Goal: Navigation & Orientation: Understand site structure

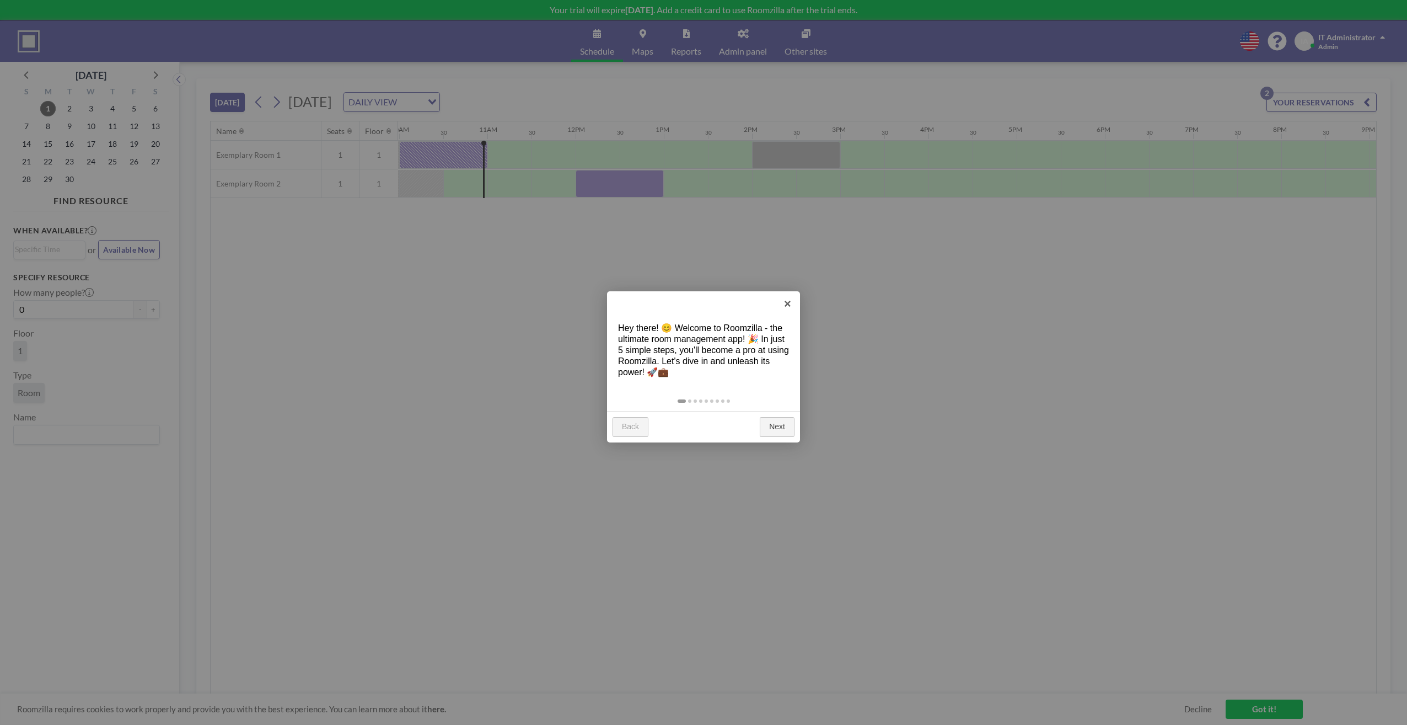
scroll to position [0, 882]
click at [779, 429] on link "Next" at bounding box center [777, 427] width 35 height 20
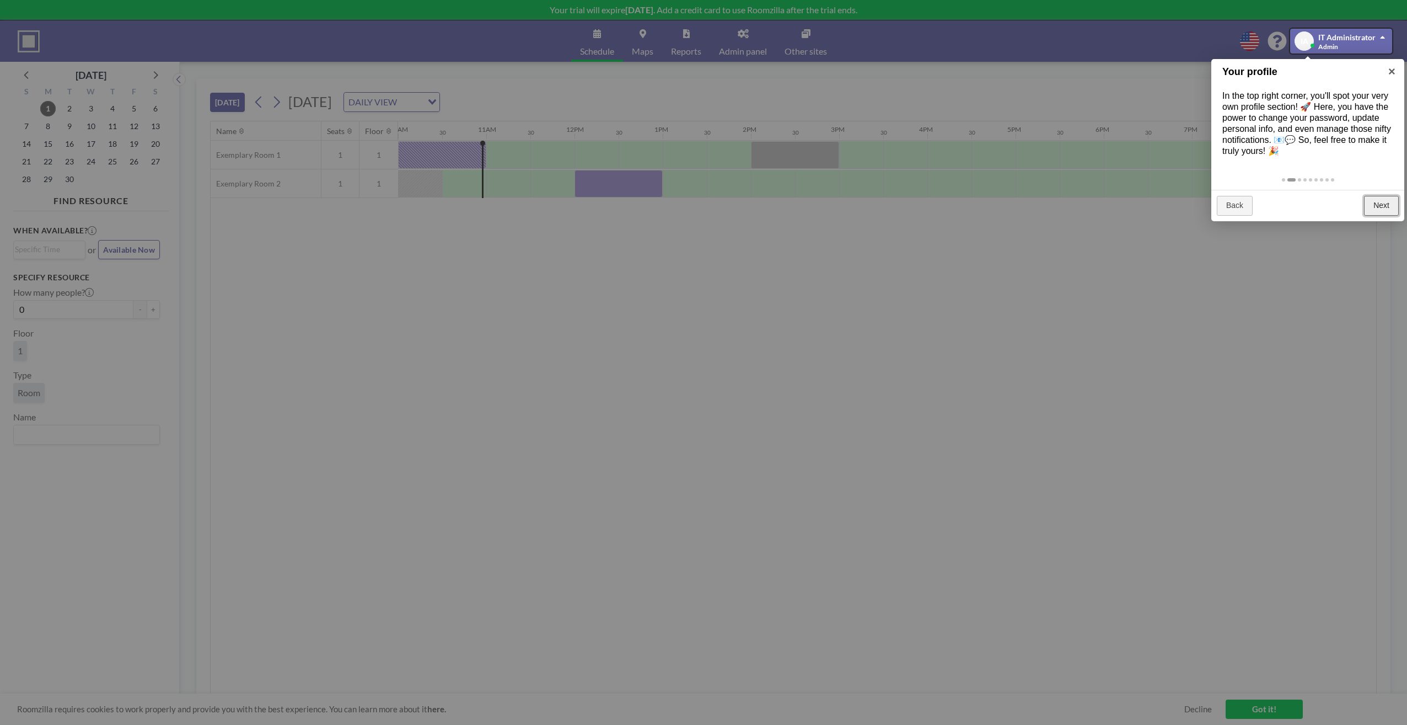
click at [1370, 201] on link "Next" at bounding box center [1381, 206] width 35 height 20
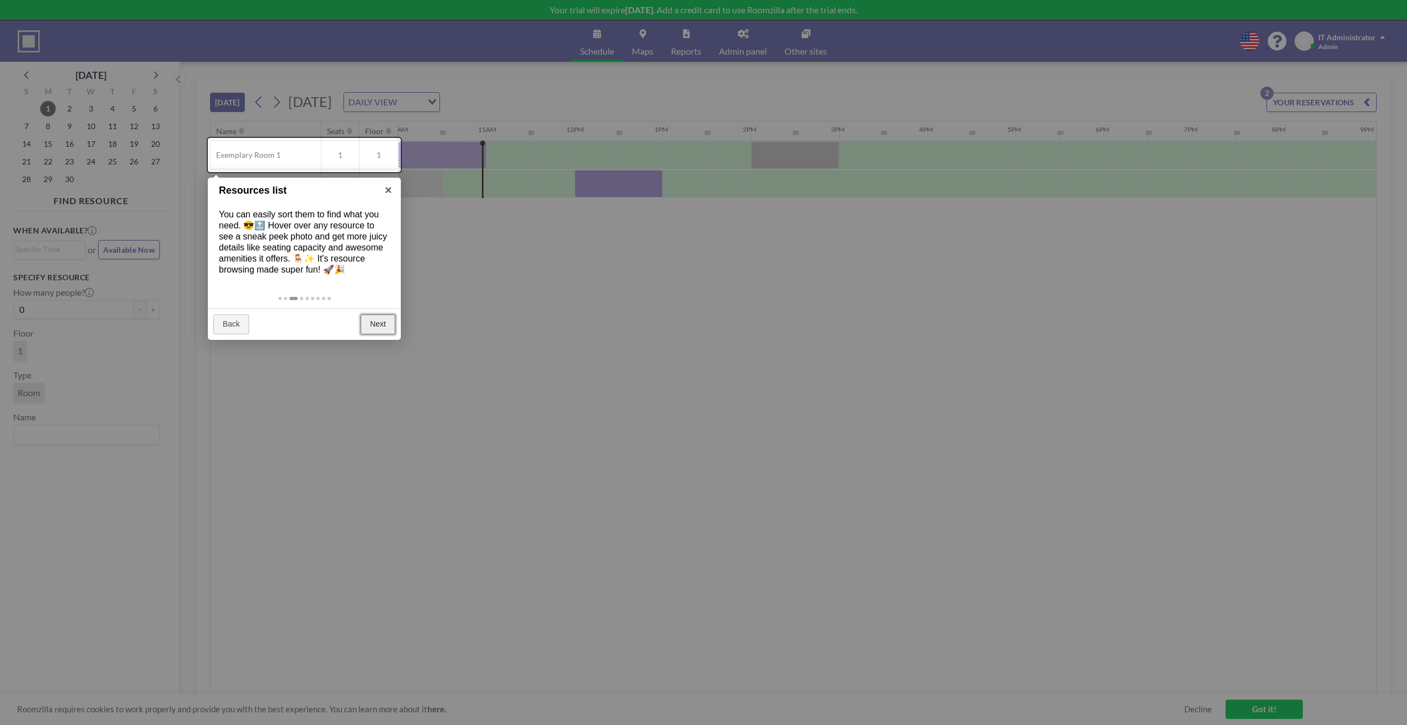
click at [380, 321] on link "Next" at bounding box center [378, 324] width 35 height 20
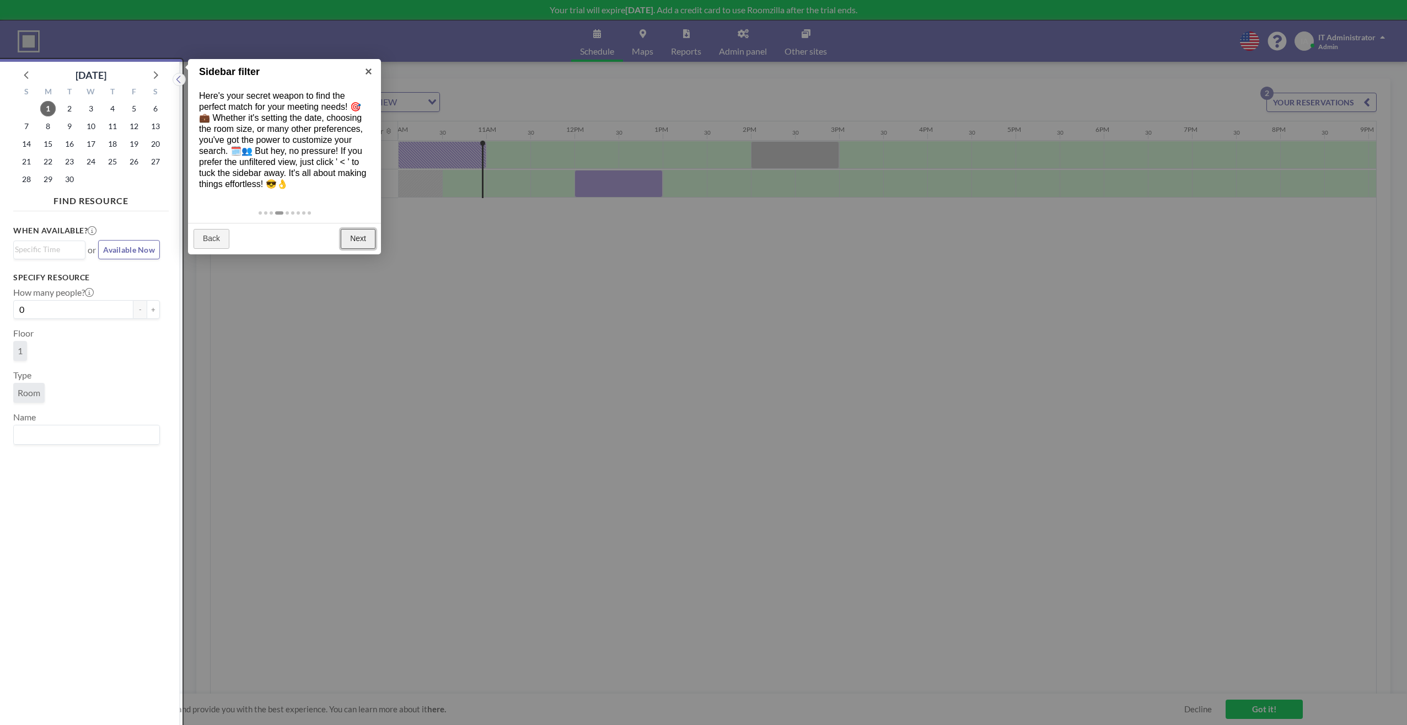
scroll to position [3, 0]
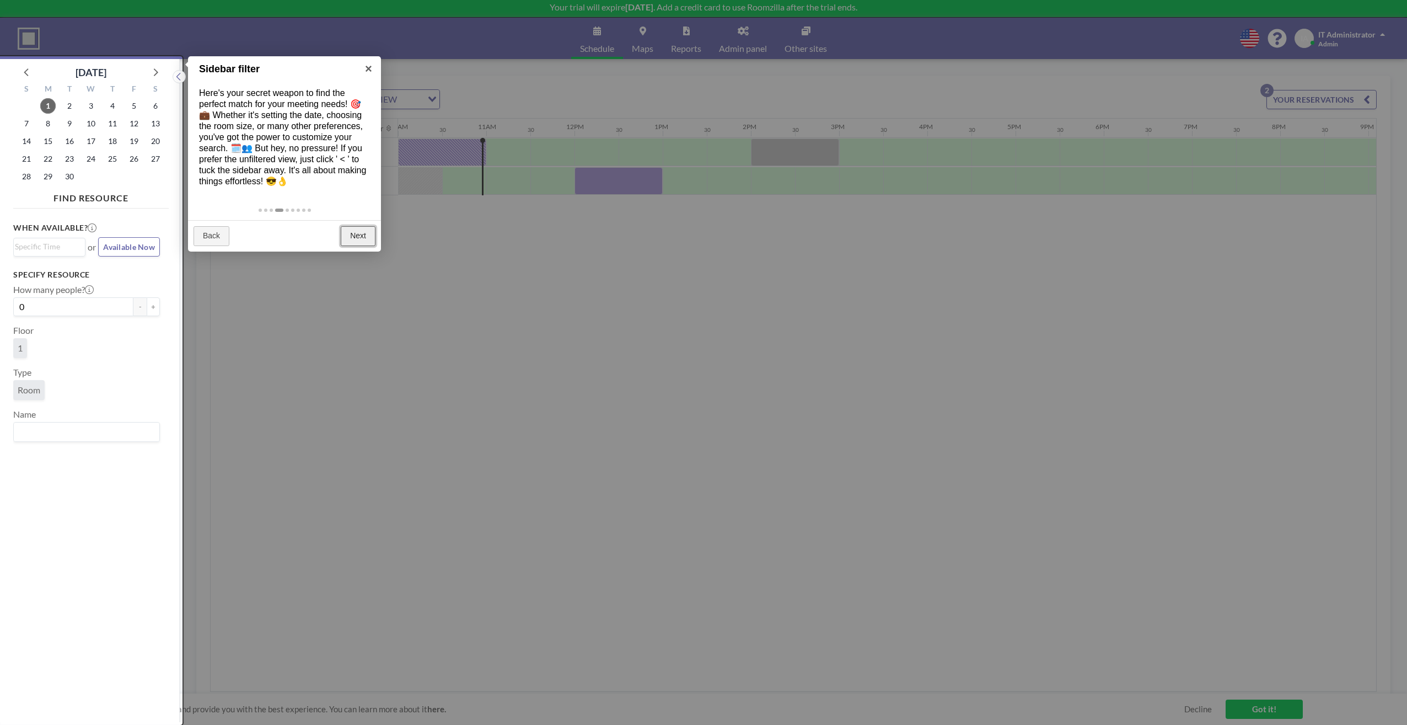
click at [362, 233] on link "Next" at bounding box center [358, 236] width 35 height 20
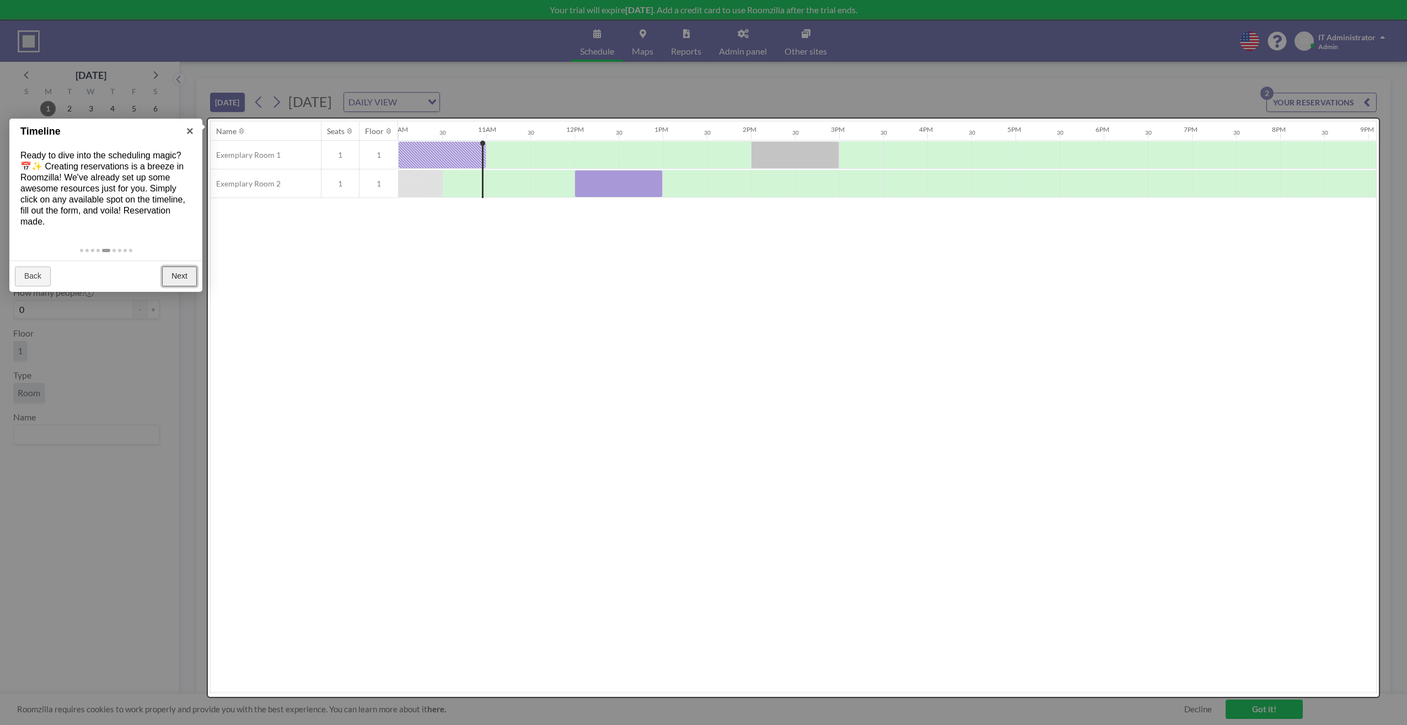
click at [181, 269] on link "Next" at bounding box center [179, 276] width 35 height 20
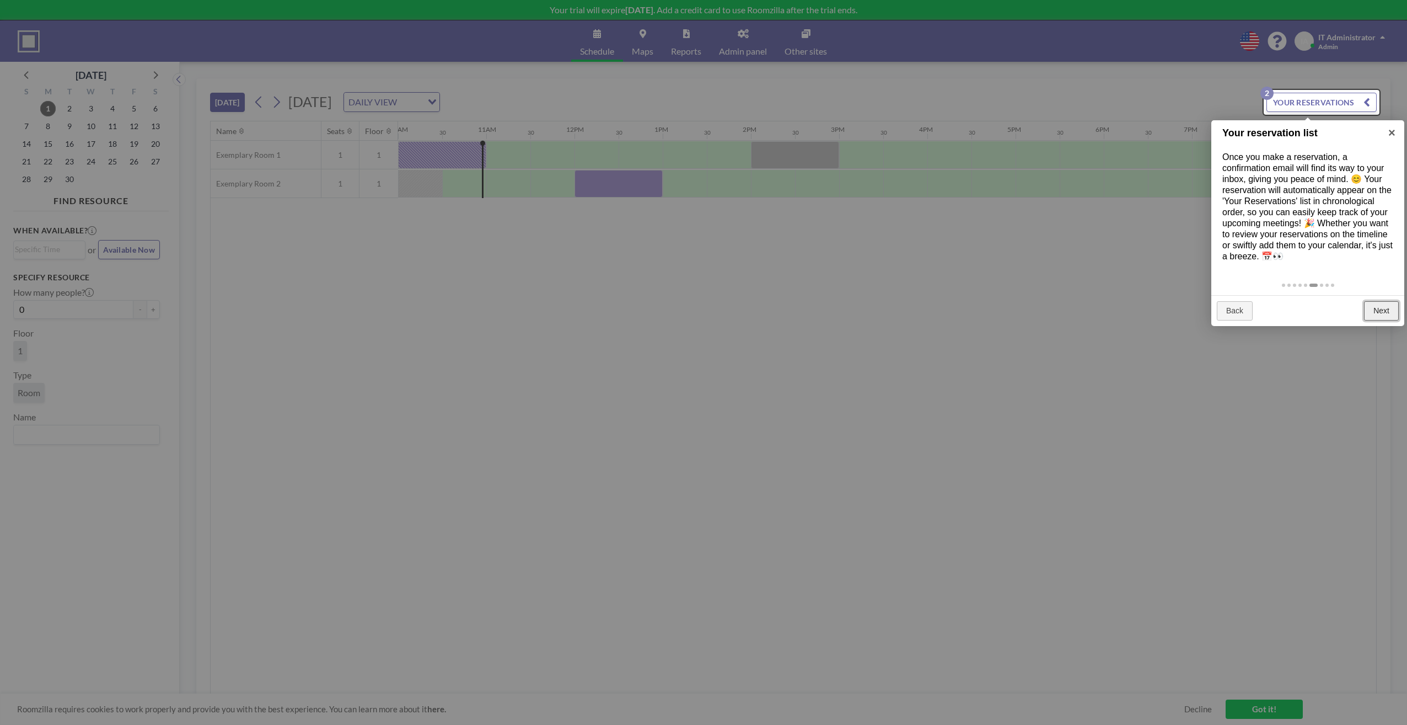
click at [1386, 309] on link "Next" at bounding box center [1381, 311] width 35 height 20
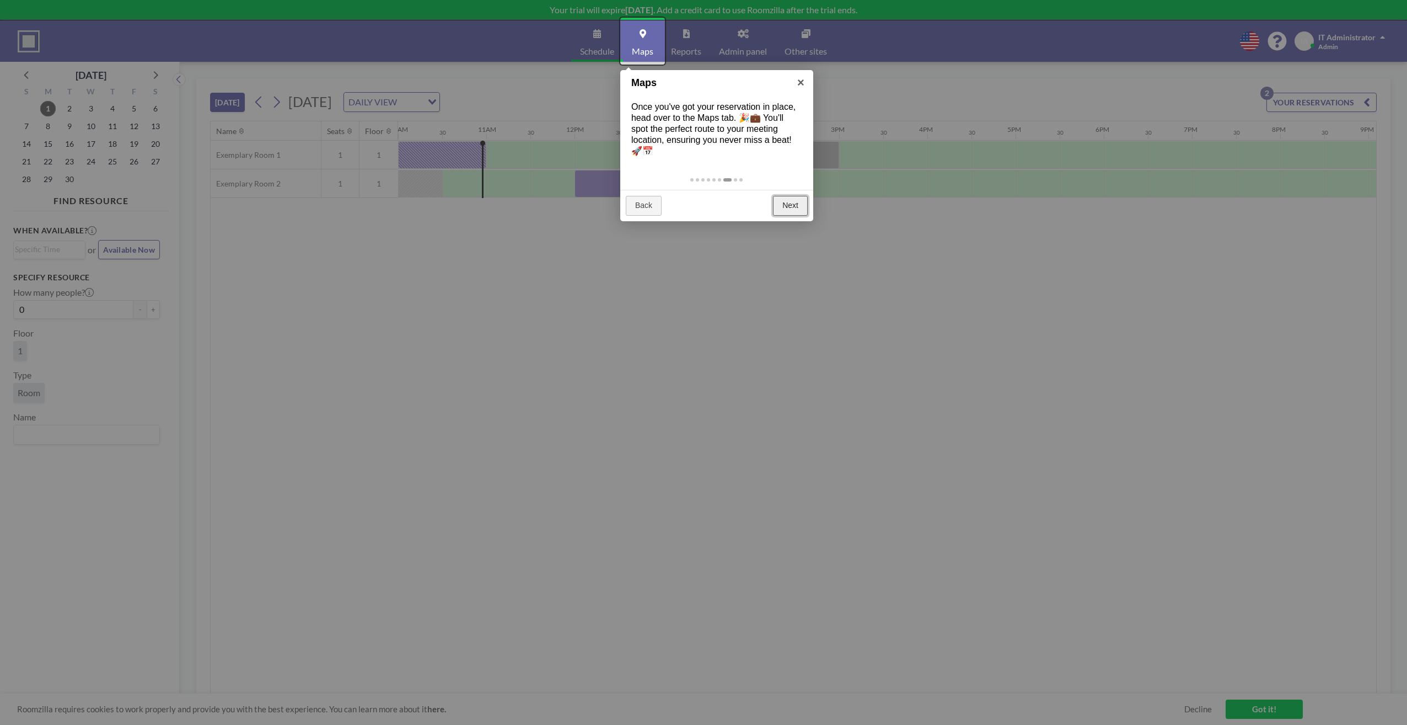
click at [795, 206] on link "Next" at bounding box center [790, 206] width 35 height 20
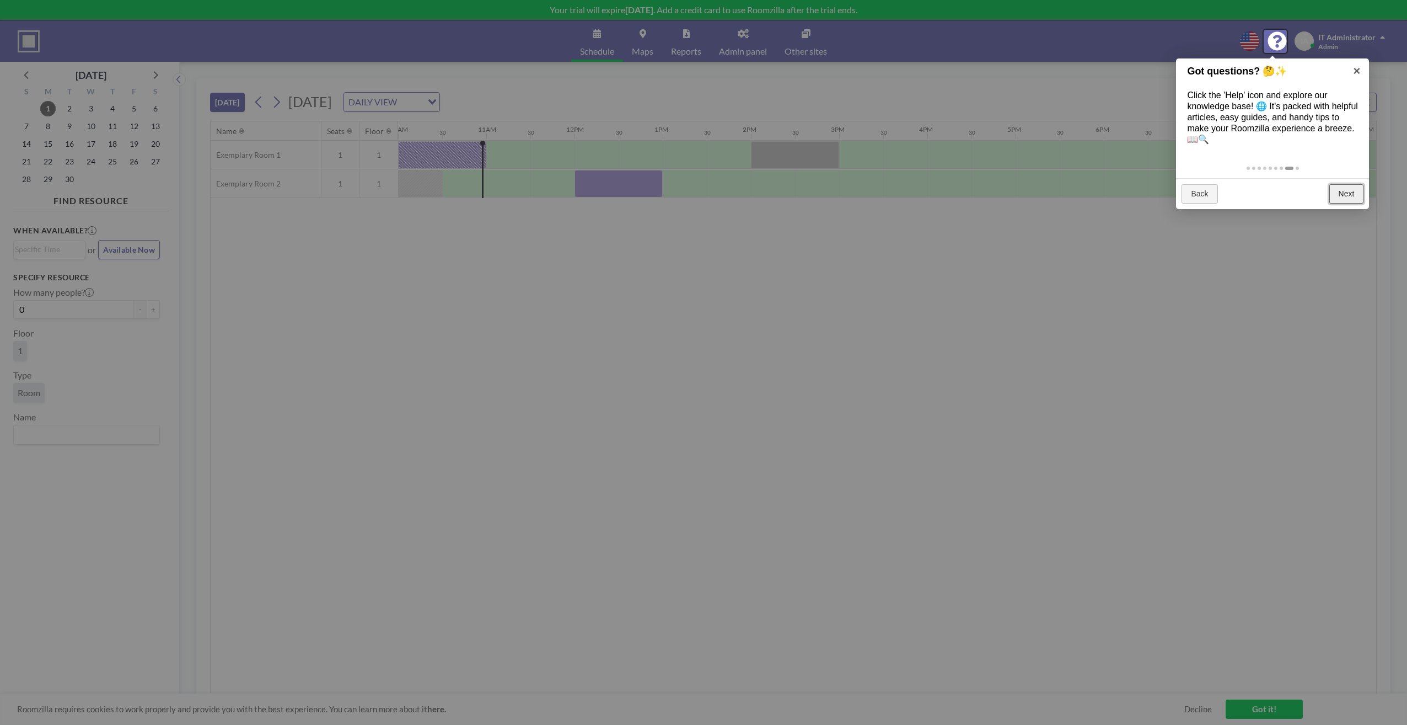
click at [1351, 198] on link "Next" at bounding box center [1346, 194] width 35 height 20
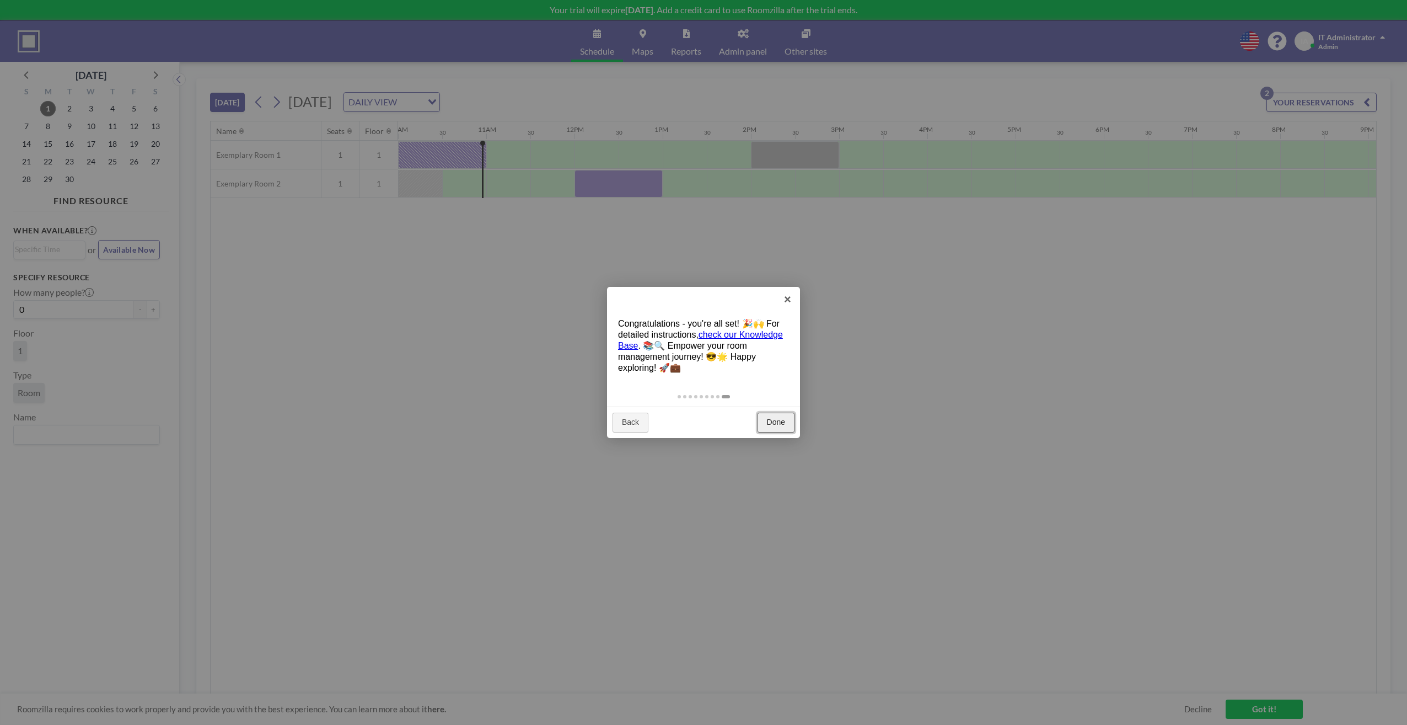
click at [775, 422] on link "Done" at bounding box center [776, 422] width 37 height 20
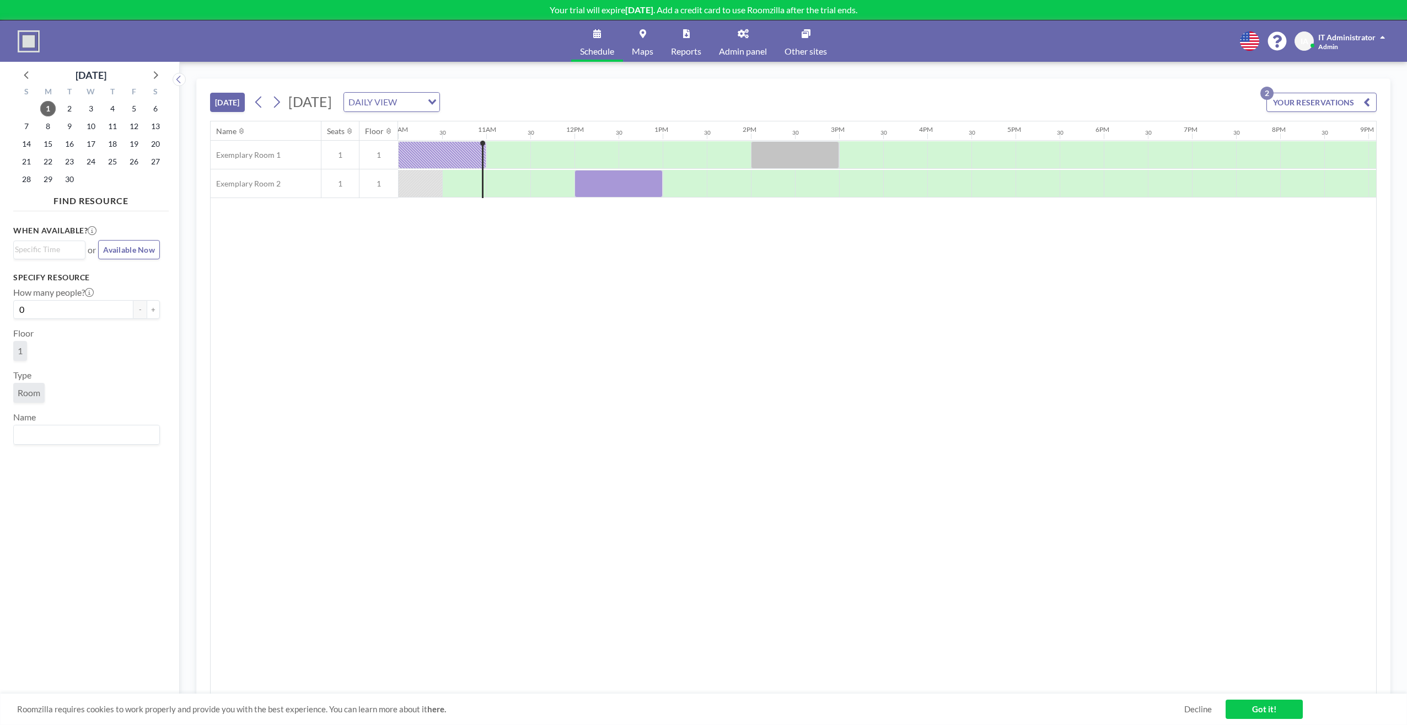
drag, startPoint x: 509, startPoint y: 361, endPoint x: 363, endPoint y: 313, distance: 153.8
click at [507, 361] on div "Name Seats Floor 12AM 30 1AM 30 2AM 30 3AM 30 4AM 30 5AM 30 6AM 30 7AM 30 8AM 3…" at bounding box center [794, 407] width 1166 height 572
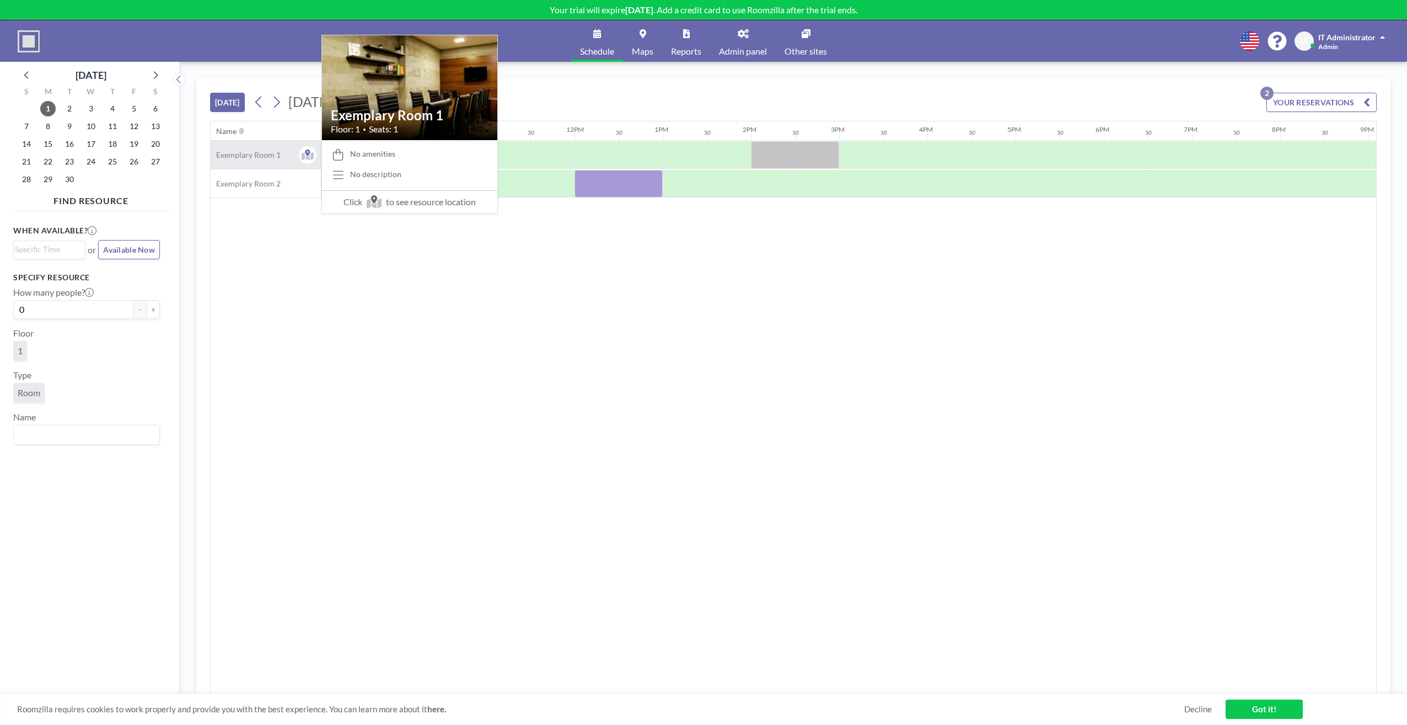
click at [256, 155] on span "Exemplary Room 1" at bounding box center [246, 155] width 70 height 10
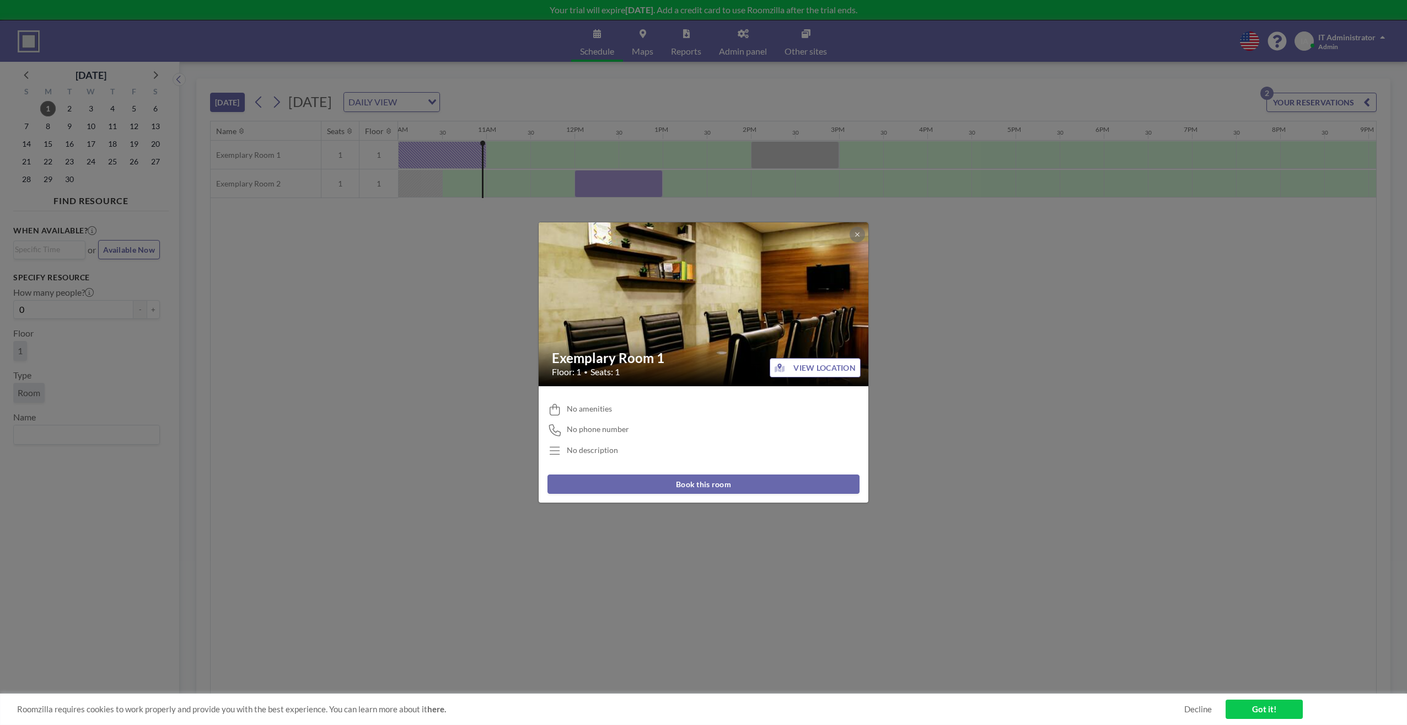
click at [593, 407] on span "No amenities" at bounding box center [589, 409] width 45 height 10
click at [596, 356] on h2 "Exemplary Room 1" at bounding box center [704, 358] width 304 height 17
click at [855, 230] on button at bounding box center [857, 234] width 15 height 15
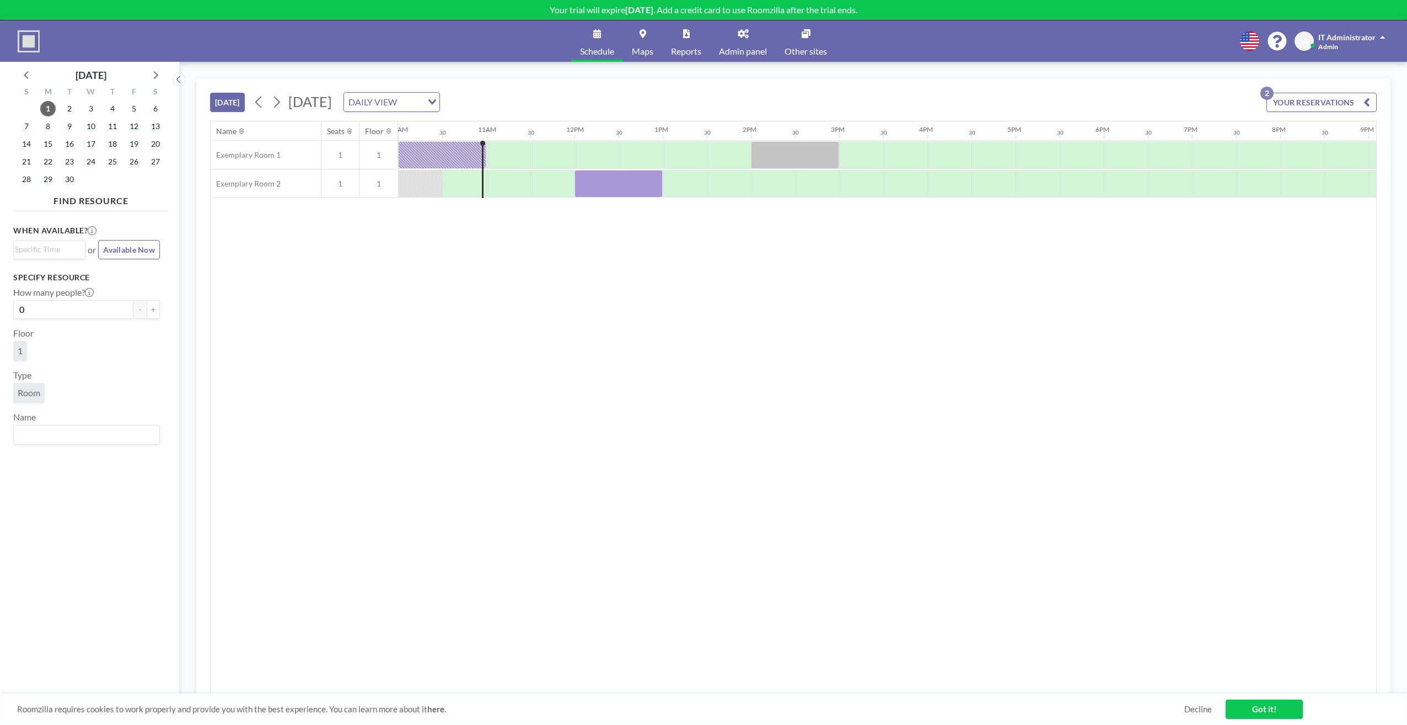
click at [474, 302] on div "Name Seats Floor 12AM 30 1AM 30 2AM 30 3AM 30 4AM 30 5AM 30 6AM 30 7AM 30 8AM 3…" at bounding box center [794, 407] width 1166 height 572
click at [595, 39] on link "Schedule" at bounding box center [597, 40] width 52 height 41
click at [746, 39] on link "Admin panel" at bounding box center [743, 40] width 66 height 41
